Goal: Check status: Check status

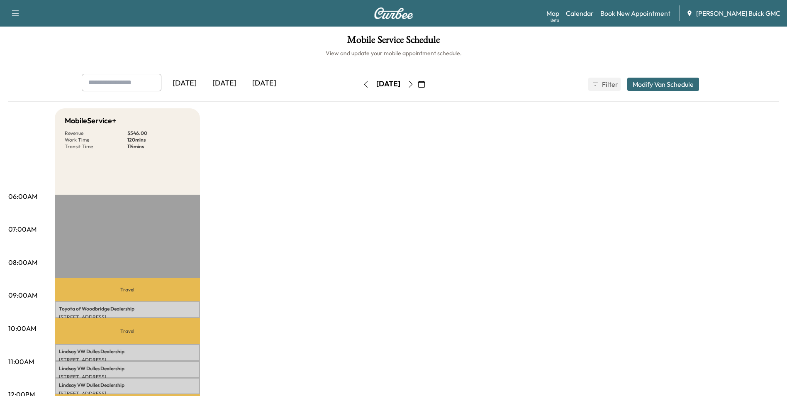
drag, startPoint x: 0, startPoint y: 0, endPoint x: 348, endPoint y: 170, distance: 387.0
click at [425, 83] on icon "button" at bounding box center [421, 84] width 7 height 7
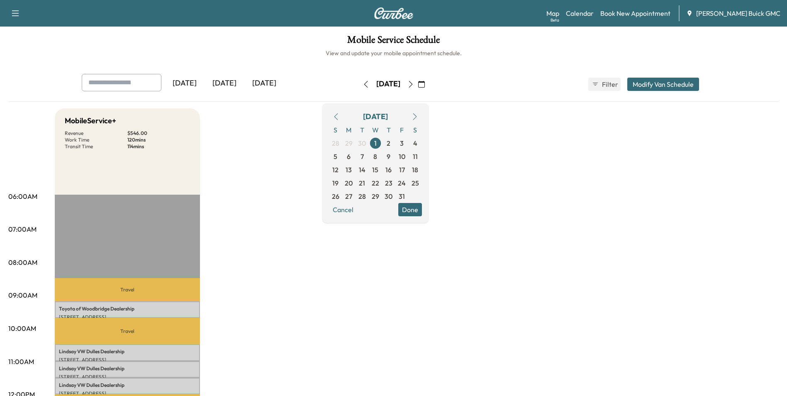
click at [338, 115] on icon "button" at bounding box center [336, 116] width 4 height 7
click at [350, 143] on span "1" at bounding box center [349, 143] width 2 height 10
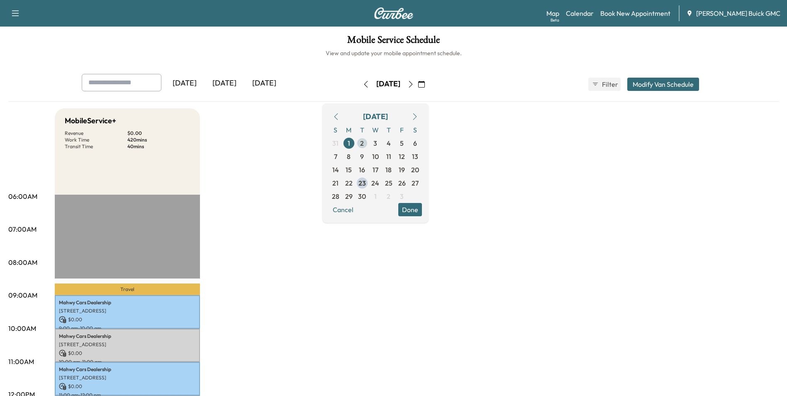
click at [364, 142] on span "2" at bounding box center [362, 143] width 4 height 10
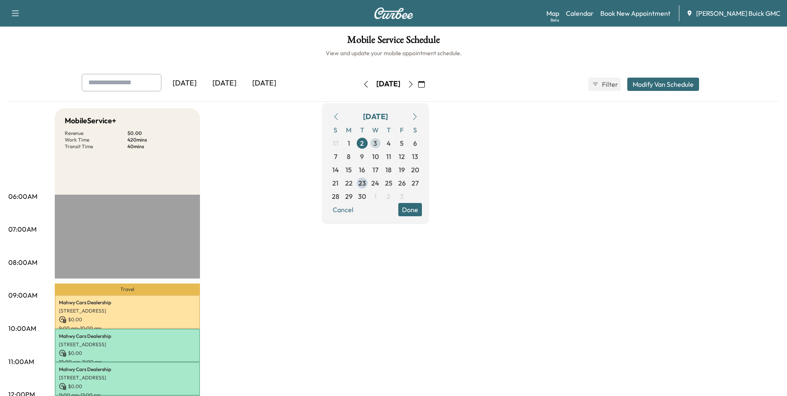
click at [377, 143] on span "3" at bounding box center [375, 143] width 4 height 10
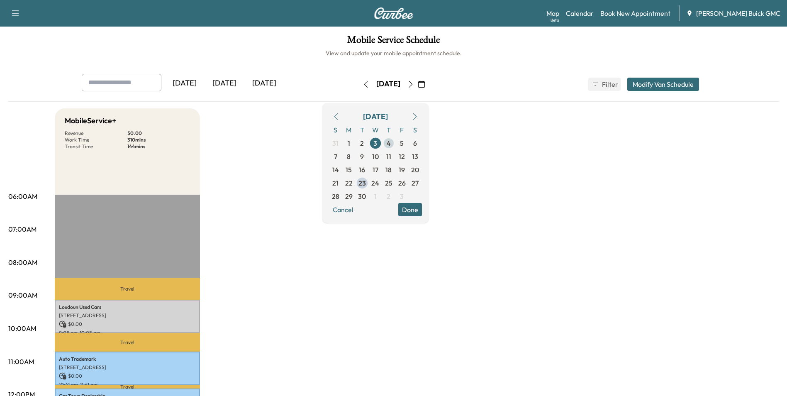
click at [391, 141] on span "4" at bounding box center [389, 143] width 4 height 10
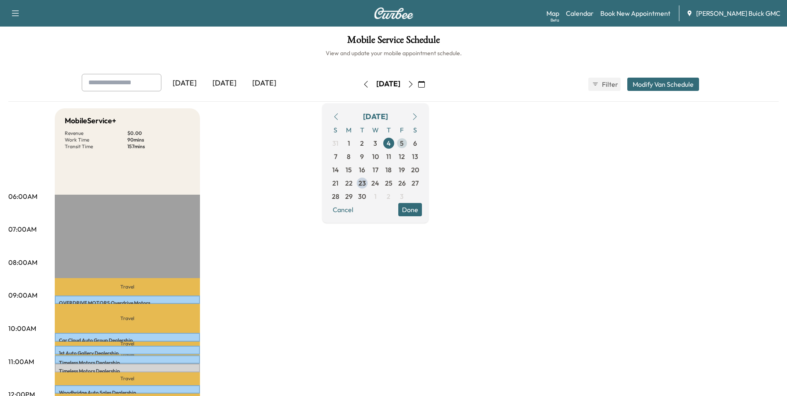
click at [404, 141] on span "5" at bounding box center [402, 143] width 4 height 10
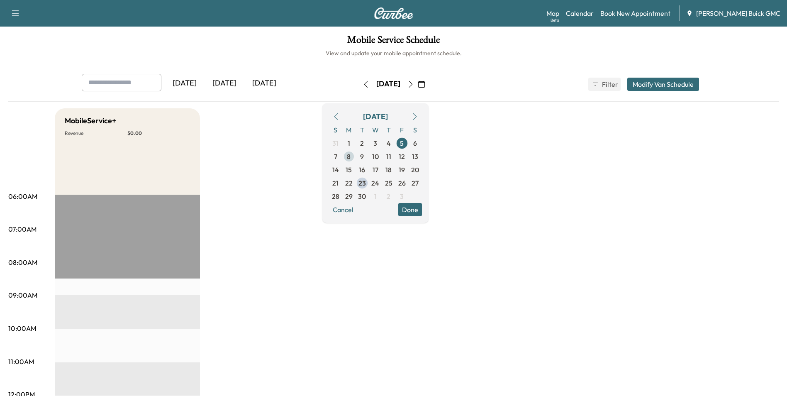
click at [351, 156] on span "8" at bounding box center [349, 156] width 4 height 10
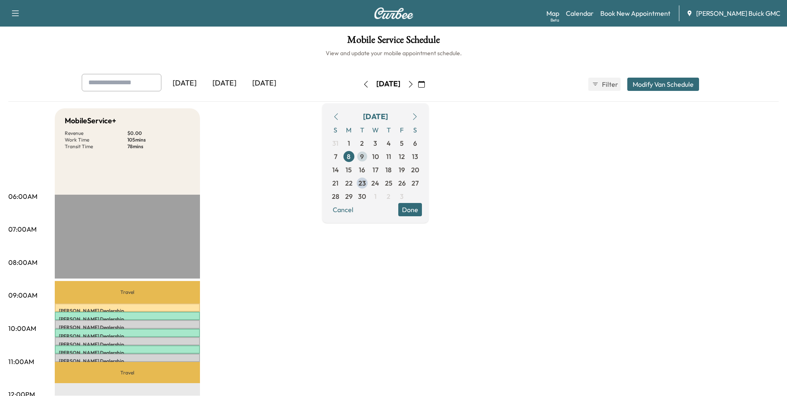
click at [364, 154] on span "9" at bounding box center [362, 156] width 4 height 10
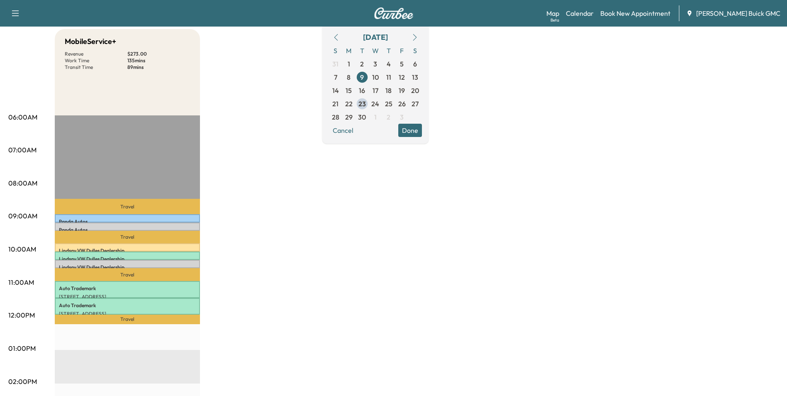
scroll to position [83, 0]
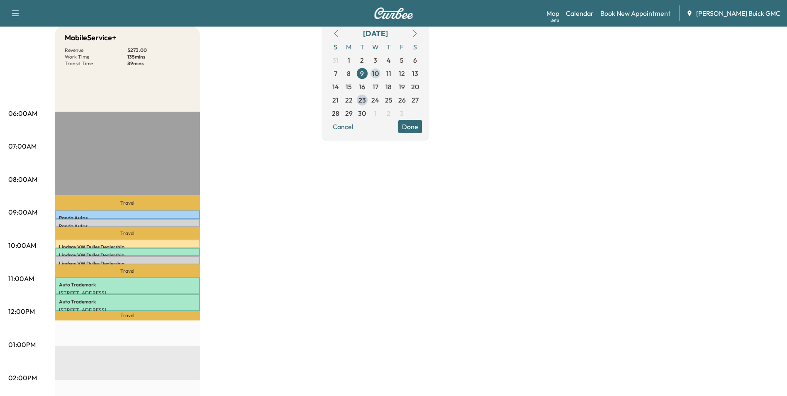
click at [379, 73] on span "10" at bounding box center [375, 73] width 7 height 10
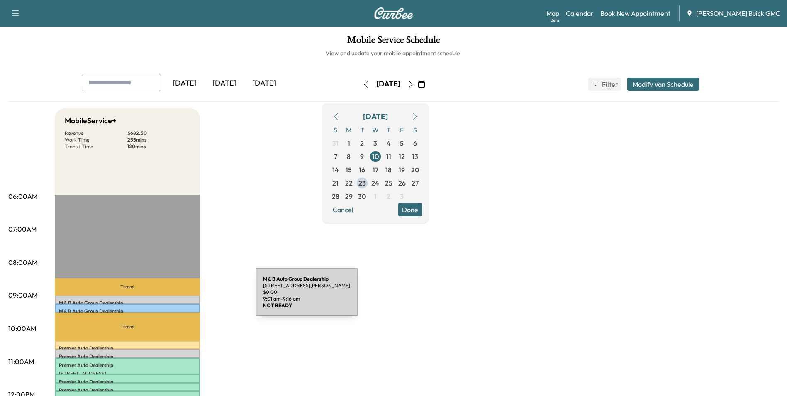
click at [193, 297] on div "M & B Auto Group Dealership [STREET_ADDRESS] $ 0.00 9:01 am - 9:16 am" at bounding box center [127, 299] width 145 height 8
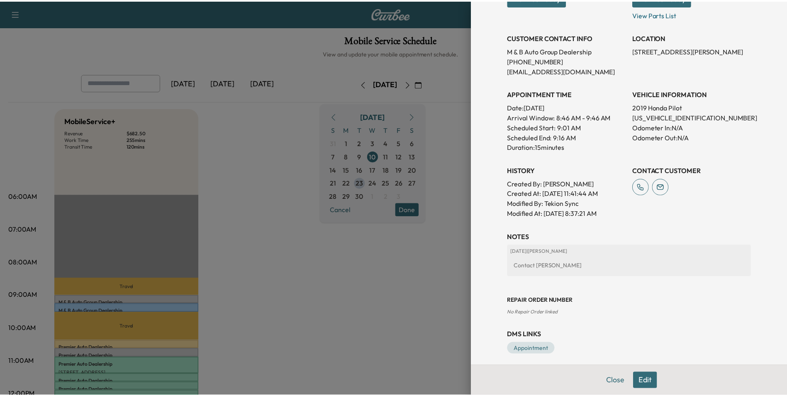
scroll to position [153, 0]
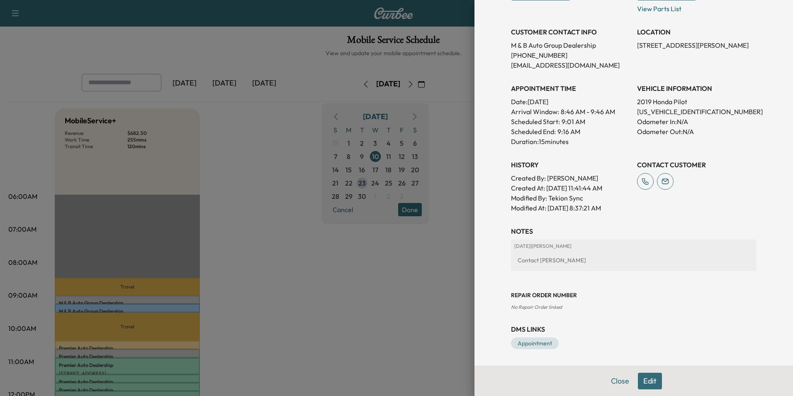
click at [318, 132] on div at bounding box center [396, 198] width 793 height 396
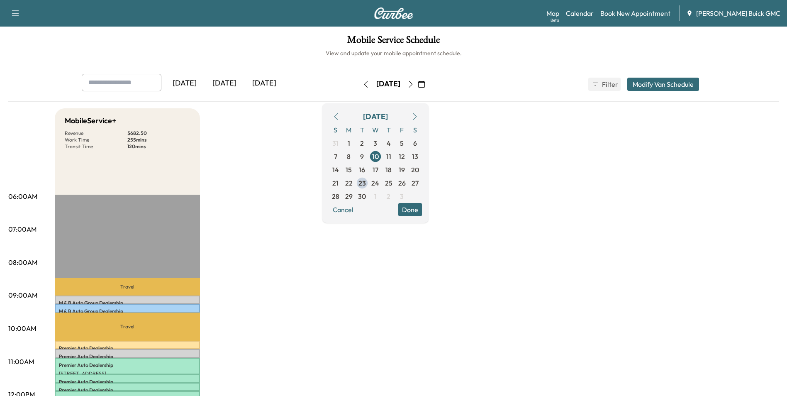
click at [377, 195] on span "1" at bounding box center [375, 196] width 2 height 10
